Goal: Task Accomplishment & Management: Manage account settings

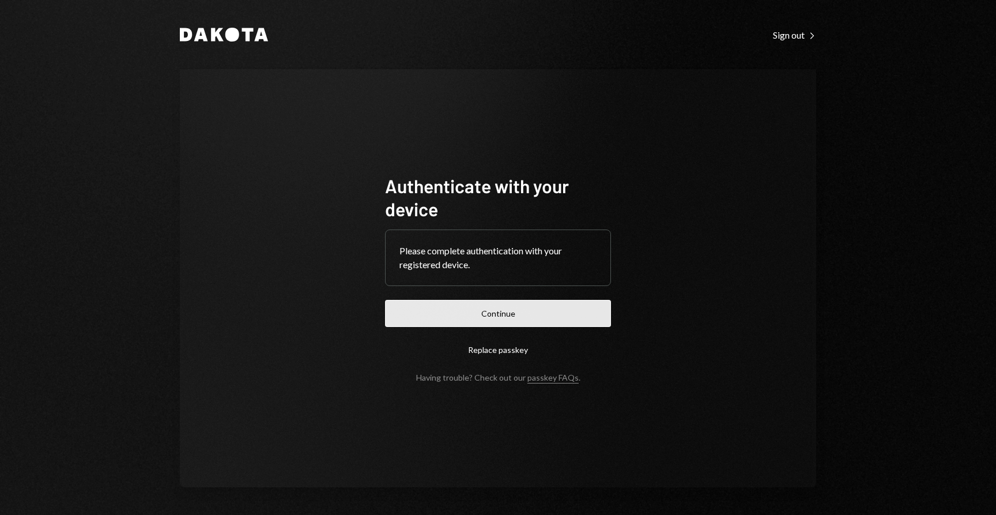
click at [530, 311] on button "Continue" at bounding box center [498, 313] width 226 height 27
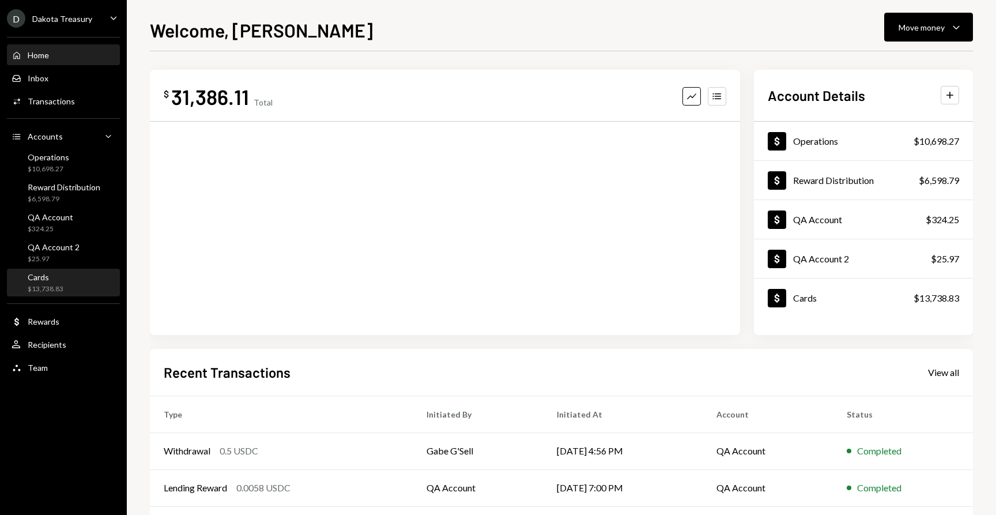
click at [79, 274] on div "Cards $13,738.83" at bounding box center [64, 283] width 104 height 22
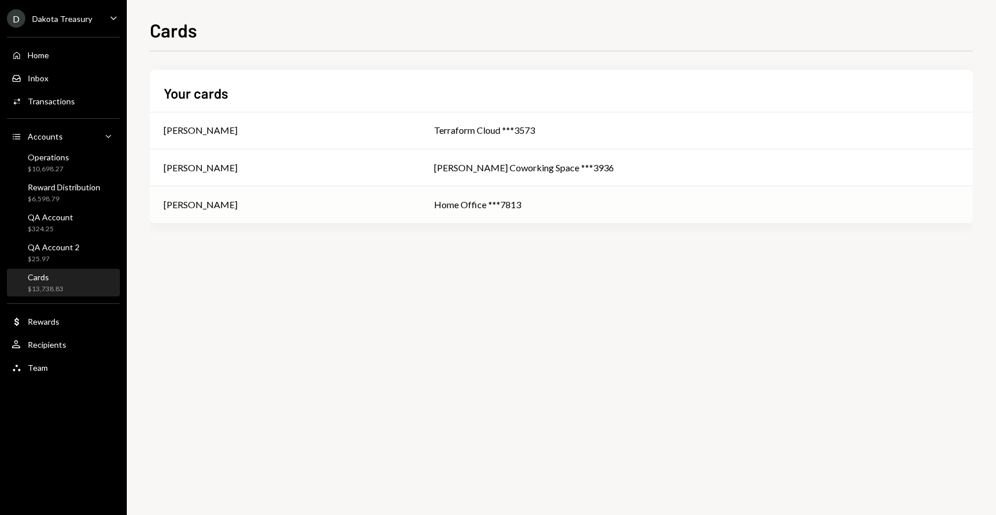
click at [313, 212] on td "[PERSON_NAME]" at bounding box center [285, 204] width 270 height 37
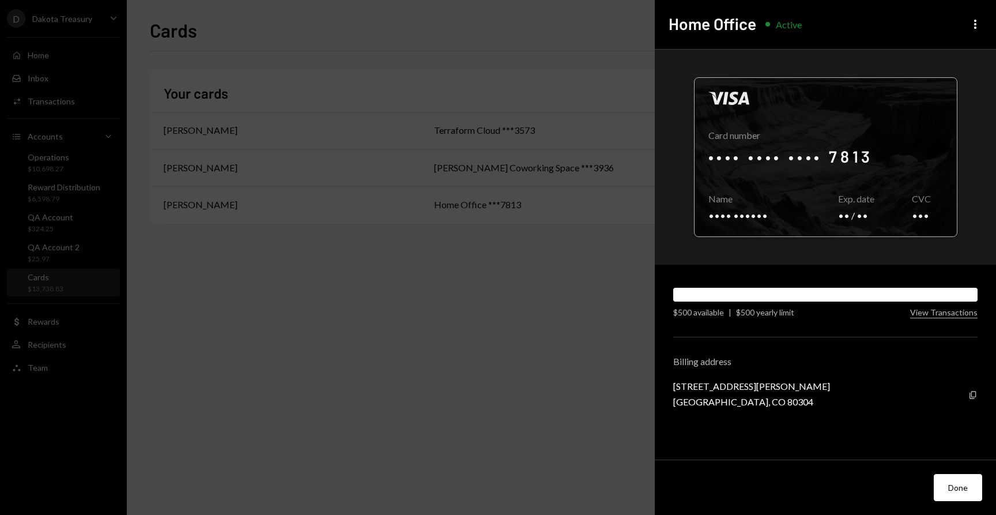
click at [848, 154] on div at bounding box center [826, 157] width 262 height 159
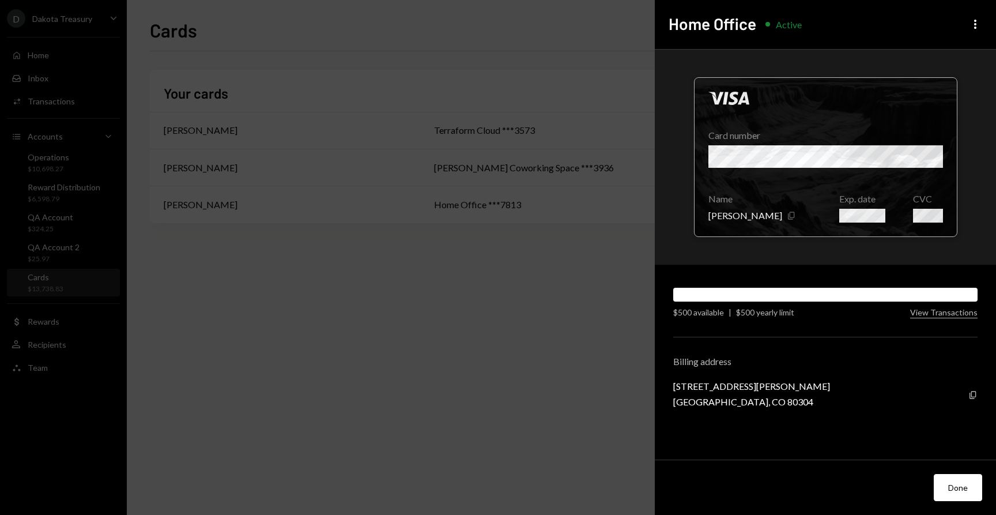
click at [787, 216] on icon "Copy" at bounding box center [791, 215] width 9 height 9
click at [970, 394] on icon "button" at bounding box center [973, 394] width 6 height 7
